Goal: Navigation & Orientation: Find specific page/section

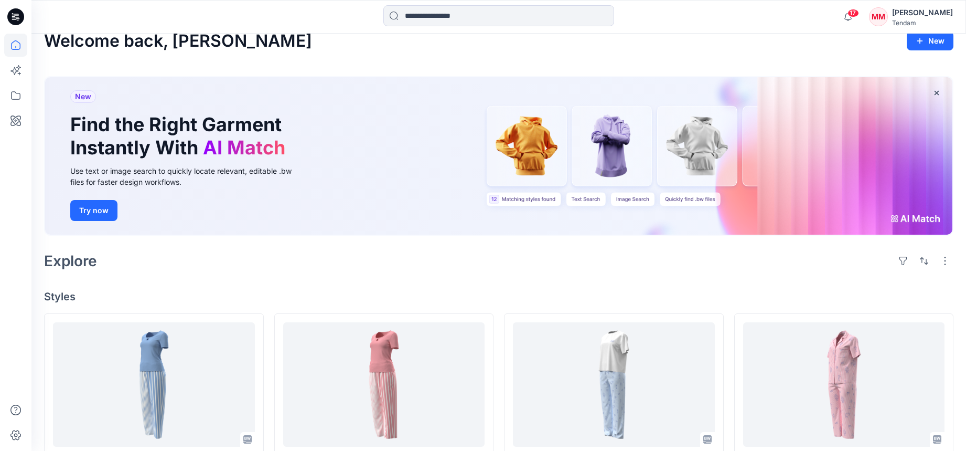
scroll to position [23, 0]
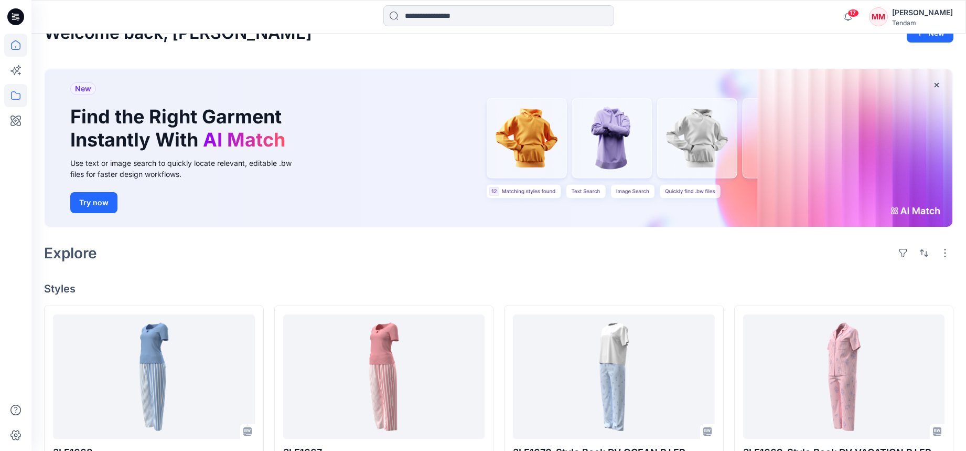
click at [19, 90] on icon at bounding box center [15, 95] width 23 height 23
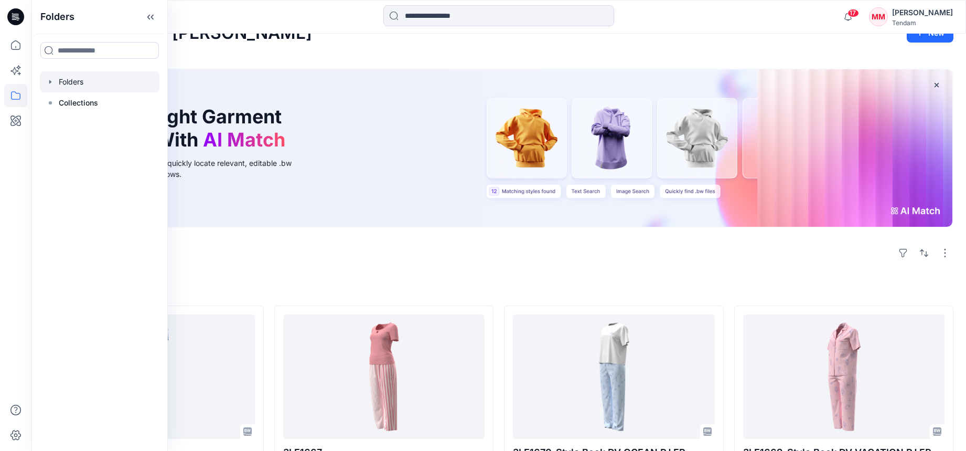
click at [76, 78] on div at bounding box center [100, 81] width 120 height 21
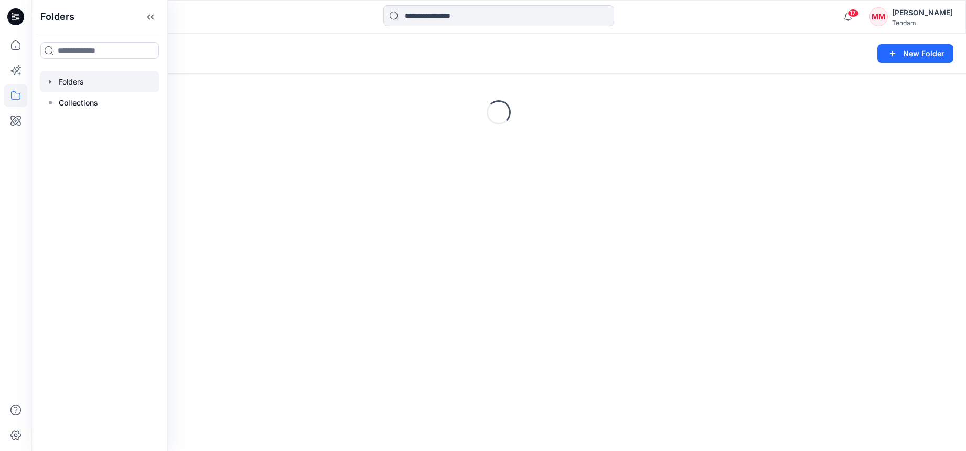
click at [331, 67] on div "Folders New Folder" at bounding box center [498, 54] width 935 height 40
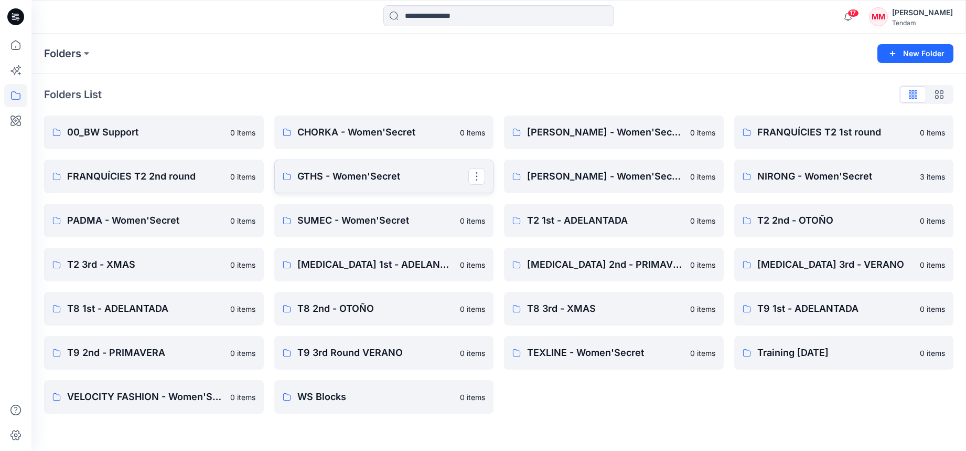
click at [336, 179] on p "GTHS - Women'Secret" at bounding box center [383, 176] width 172 height 15
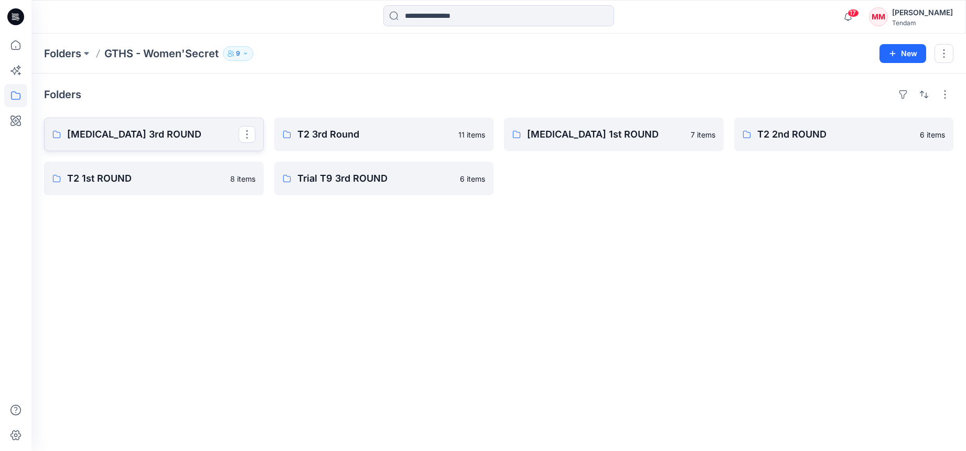
click at [154, 135] on p "[MEDICAL_DATA] 3rd ROUND" at bounding box center [153, 134] width 172 height 15
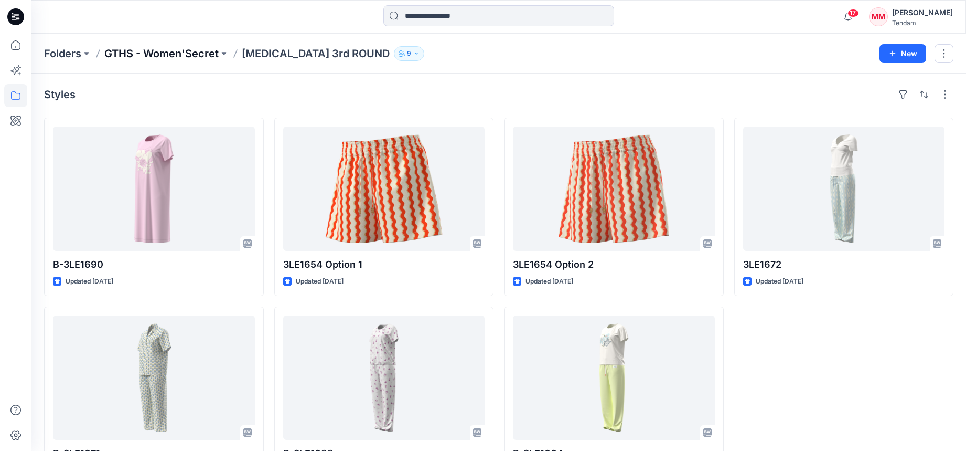
click at [157, 56] on p "GTHS - Women'Secret" at bounding box center [161, 53] width 114 height 15
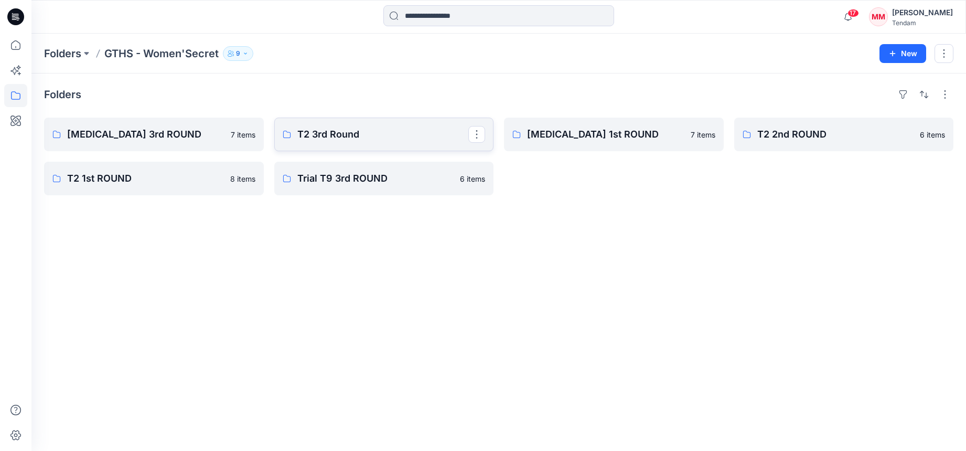
click at [359, 130] on p "T2 3rd Round" at bounding box center [383, 134] width 172 height 15
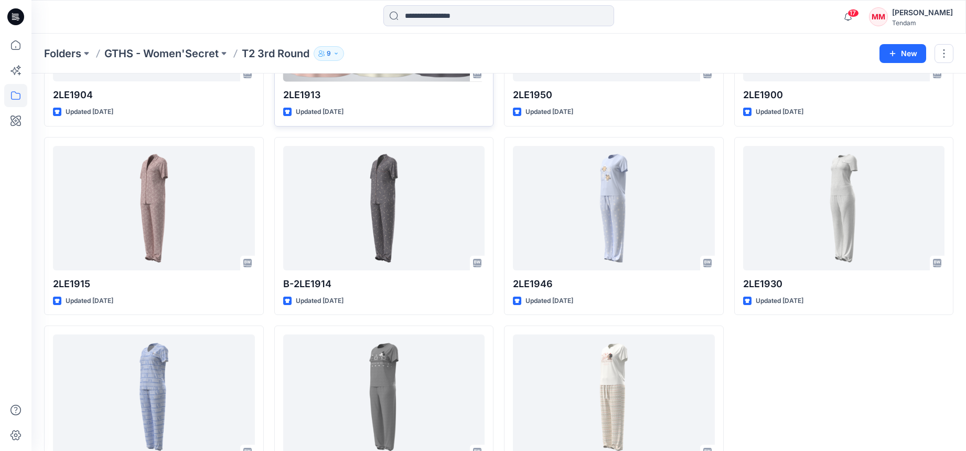
scroll to position [235, 0]
